Goal: Check status: Check status

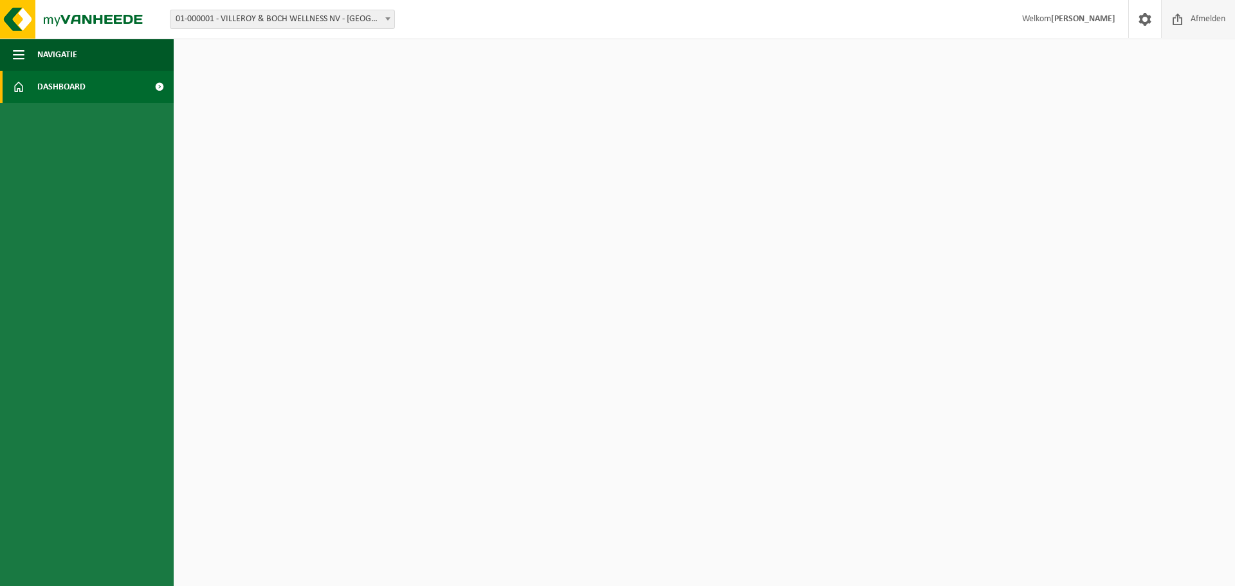
click at [1192, 23] on span "Afmelden" at bounding box center [1208, 19] width 41 height 38
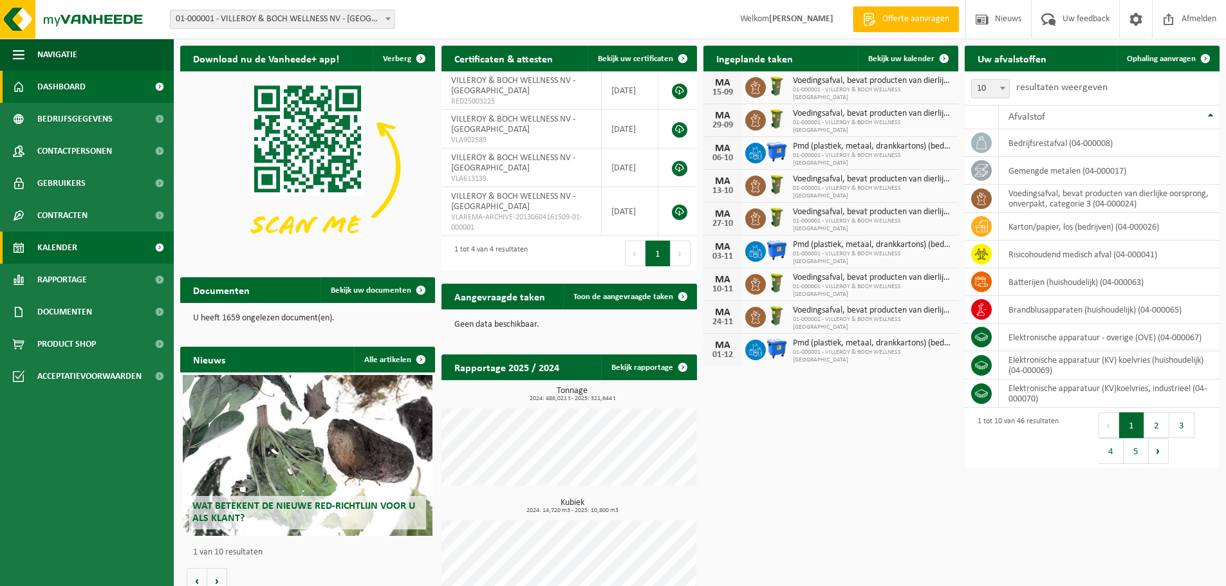
click at [65, 251] on span "Kalender" at bounding box center [57, 248] width 40 height 32
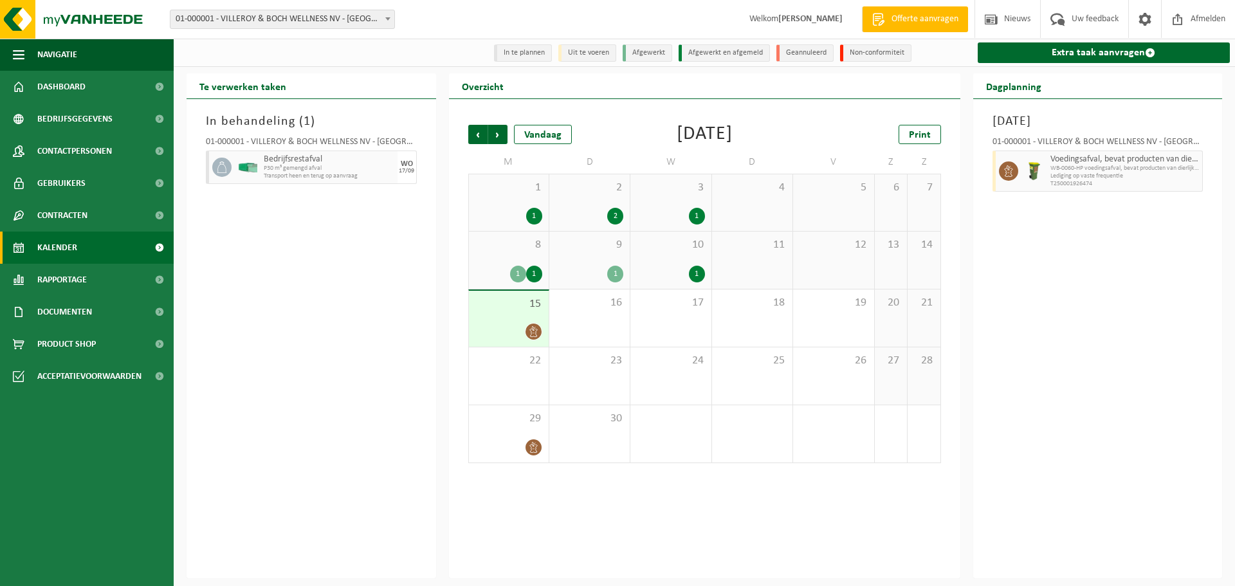
click at [611, 275] on div "1" at bounding box center [615, 274] width 16 height 17
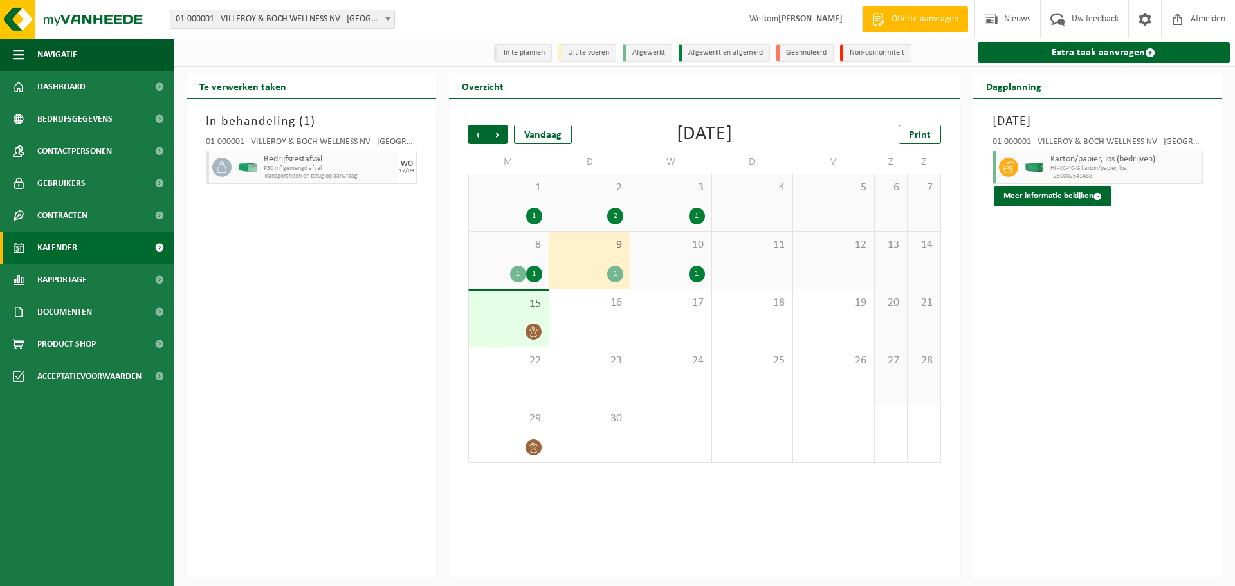
click at [605, 207] on div "2 2" at bounding box center [590, 202] width 80 height 57
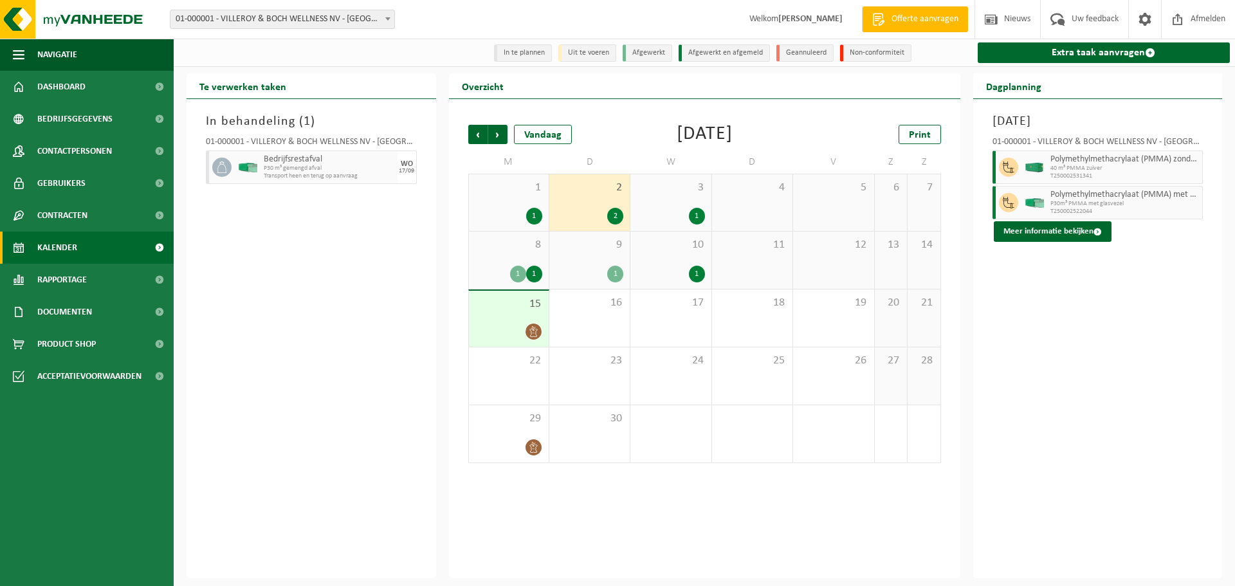
click at [701, 215] on div "1" at bounding box center [697, 216] width 16 height 17
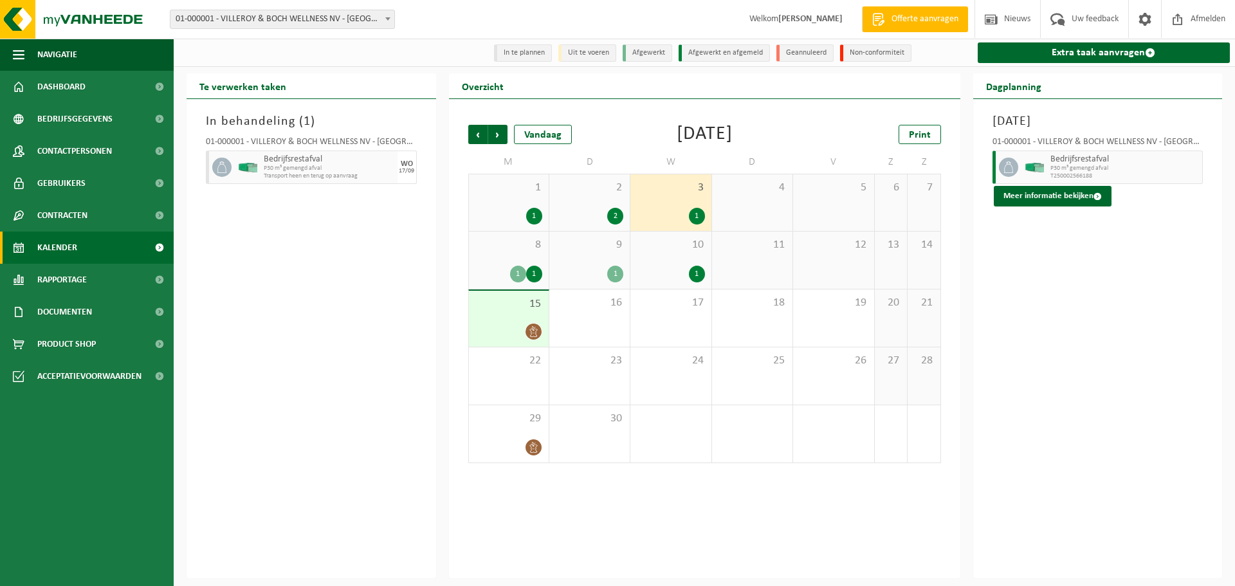
click at [625, 214] on div "2 2" at bounding box center [590, 202] width 80 height 57
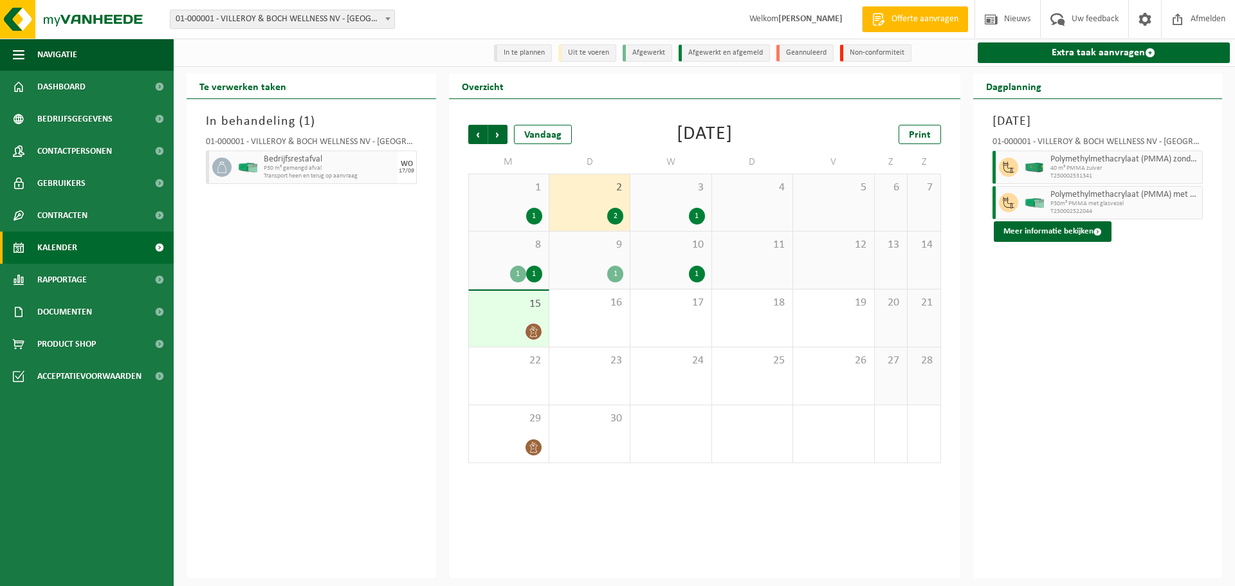
click at [516, 211] on div "1" at bounding box center [509, 216] width 67 height 17
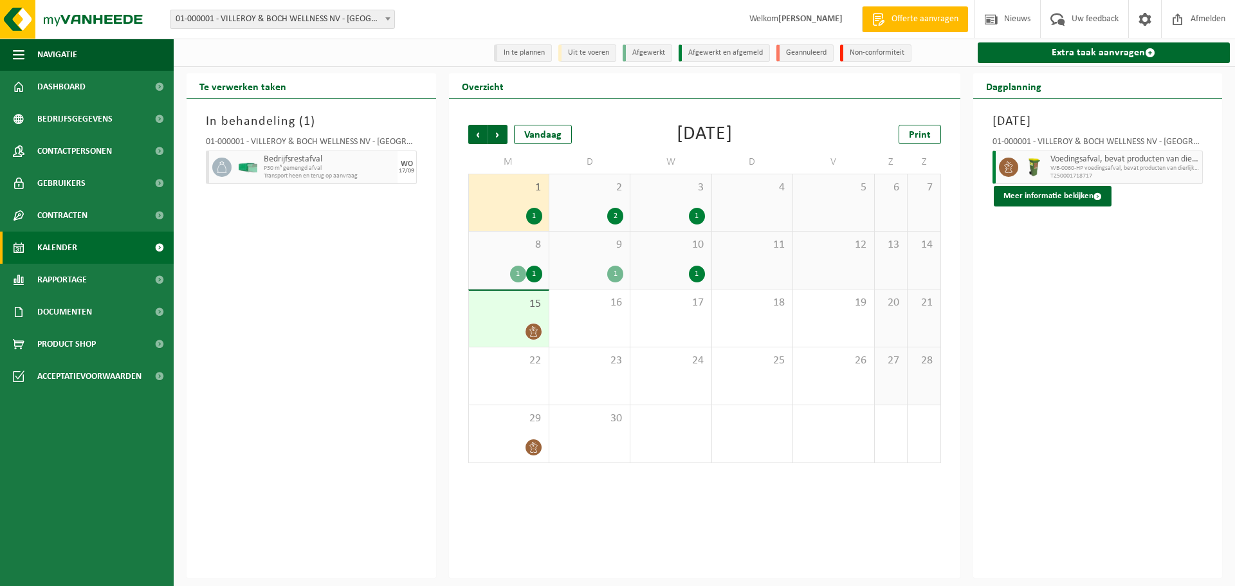
click at [514, 331] on div at bounding box center [509, 331] width 67 height 17
